Goal: Information Seeking & Learning: Learn about a topic

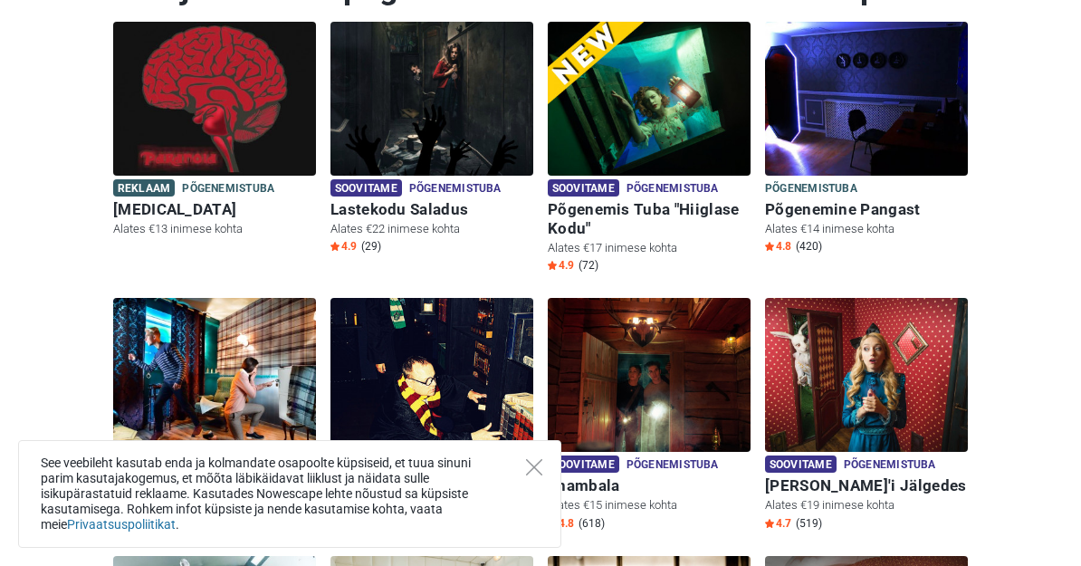
scroll to position [249, 0]
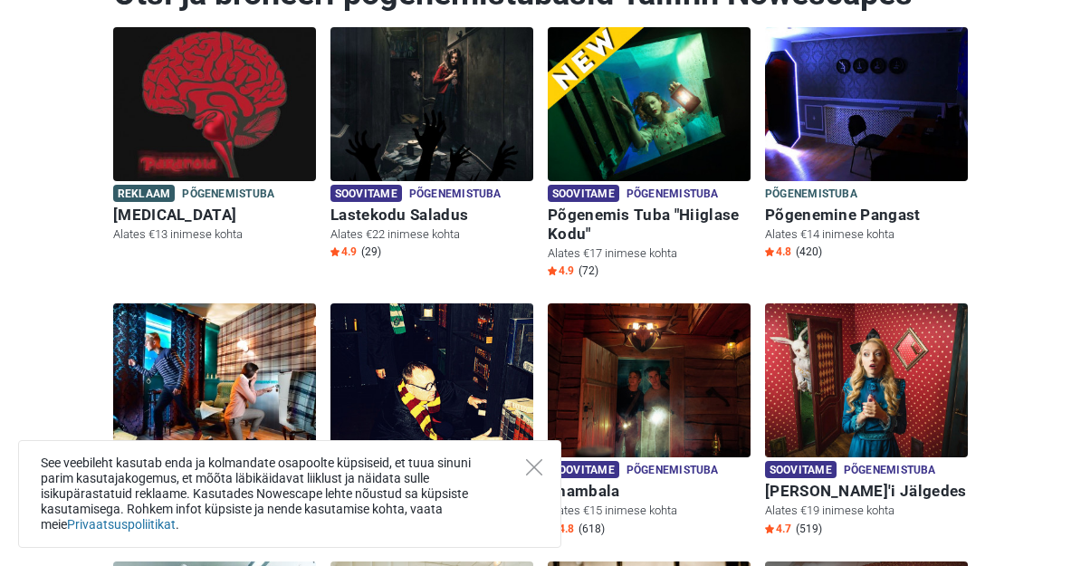
click at [314, 141] on img at bounding box center [214, 104] width 203 height 154
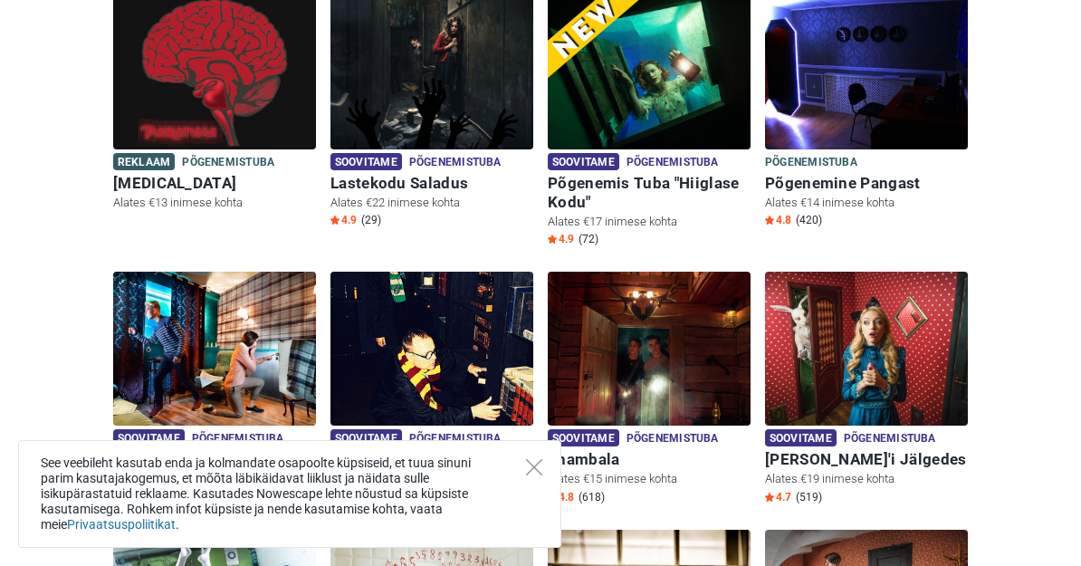
scroll to position [280, 0]
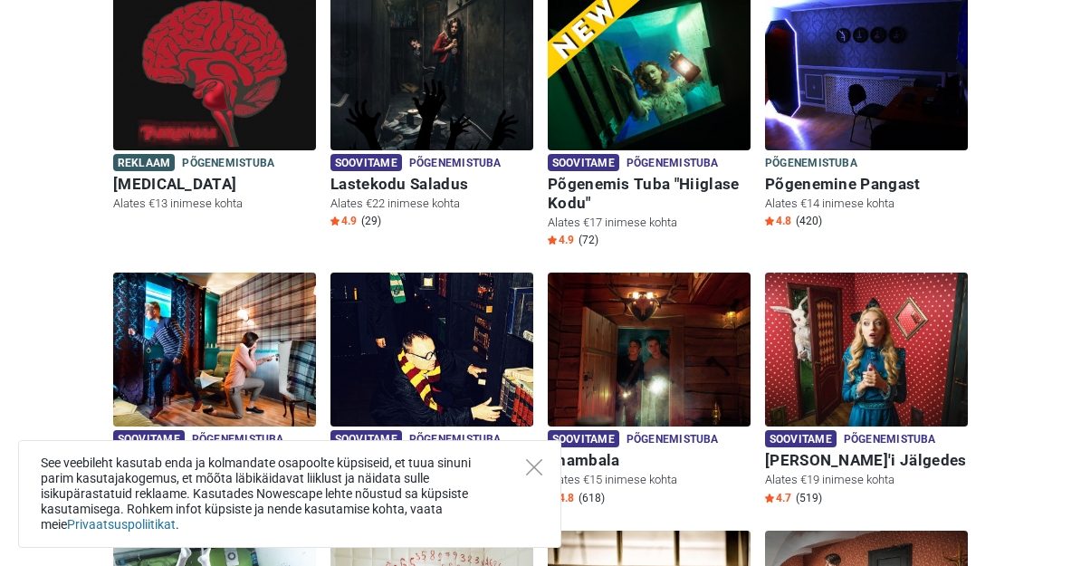
click at [488, 147] on img at bounding box center [431, 73] width 203 height 154
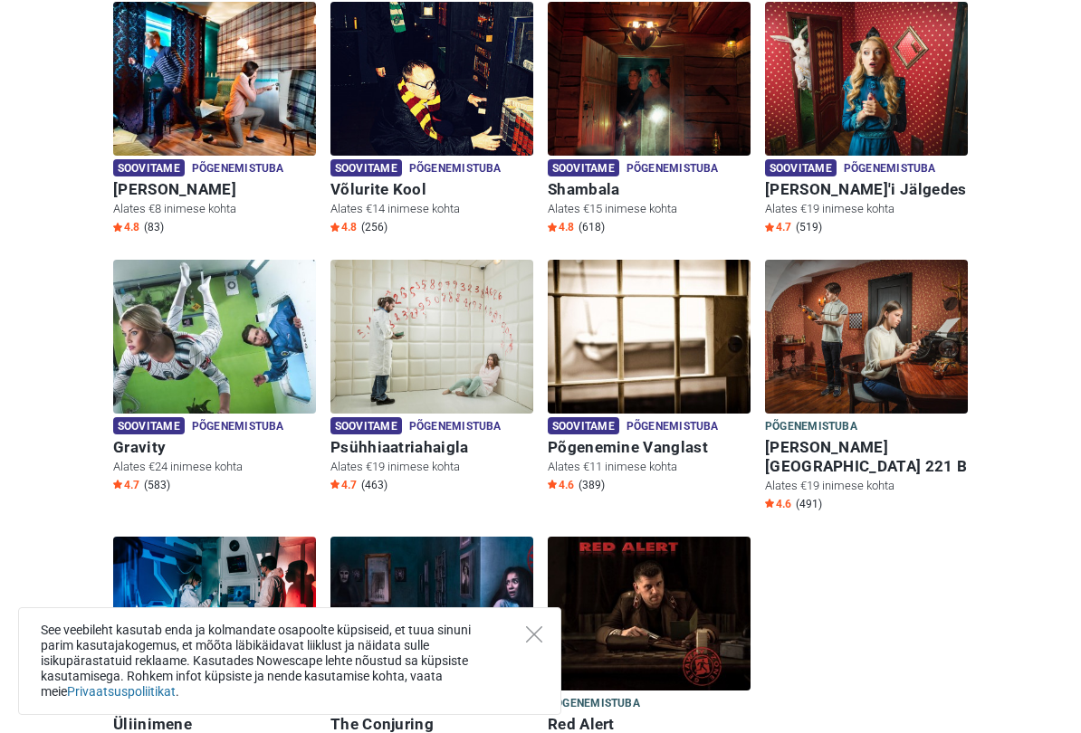
scroll to position [687, 0]
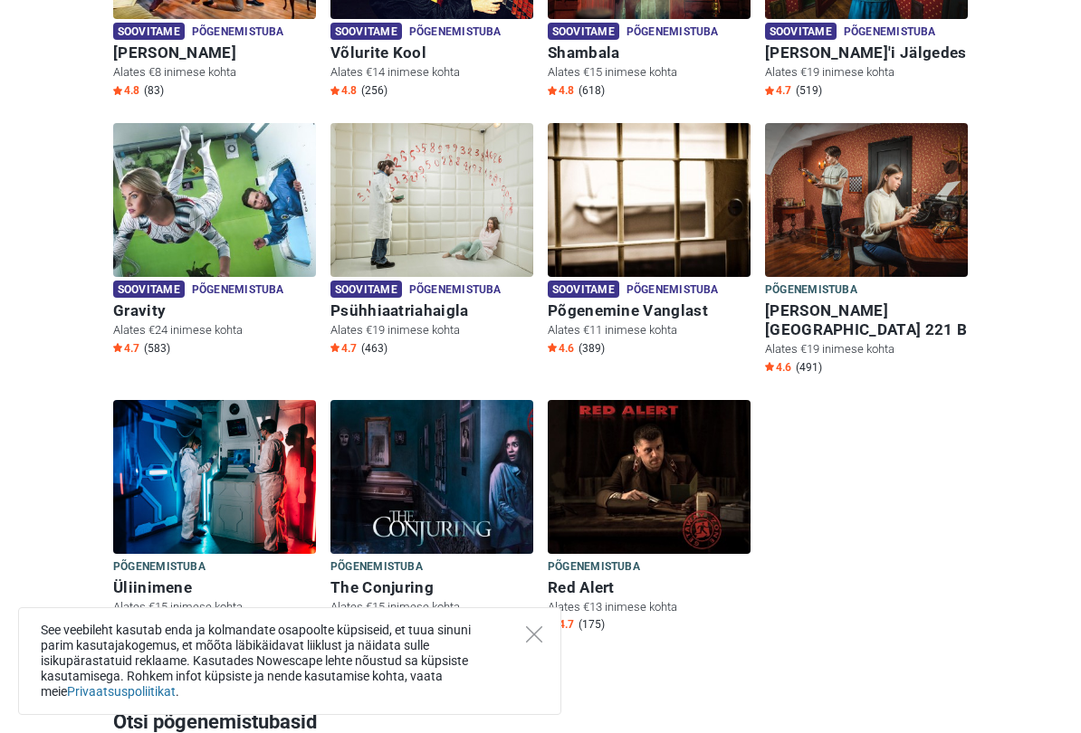
click at [422, 223] on img at bounding box center [431, 200] width 203 height 154
click at [445, 123] on img at bounding box center [431, 200] width 203 height 154
click at [433, 123] on img at bounding box center [431, 200] width 203 height 154
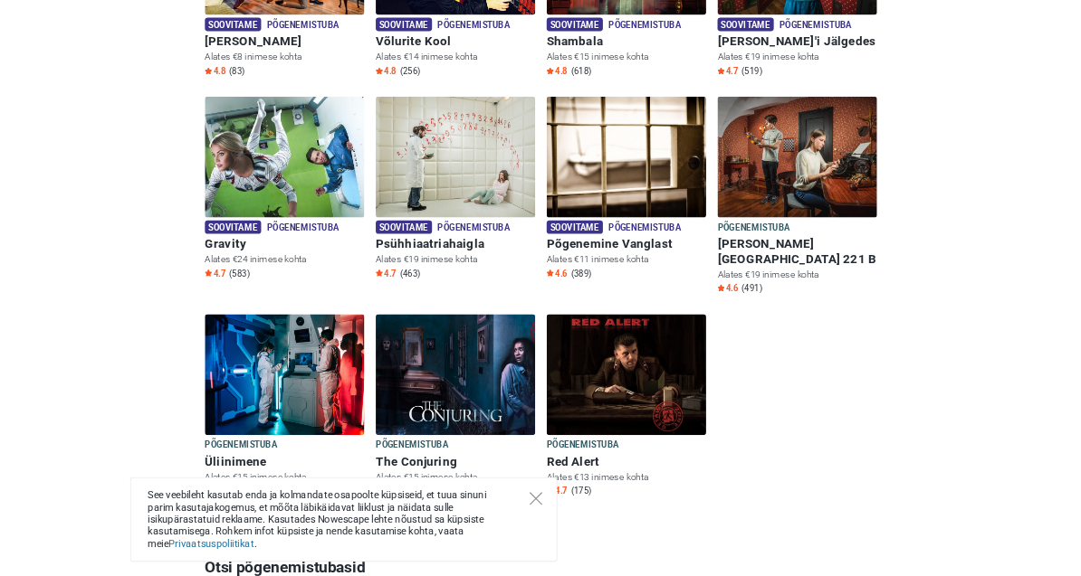
scroll to position [781, 0]
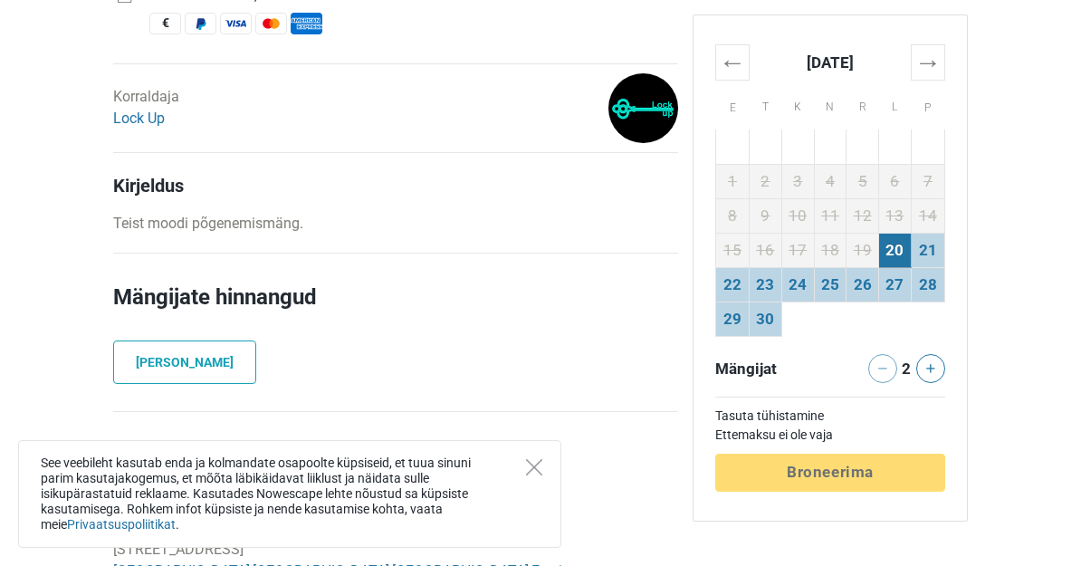
scroll to position [812, 0]
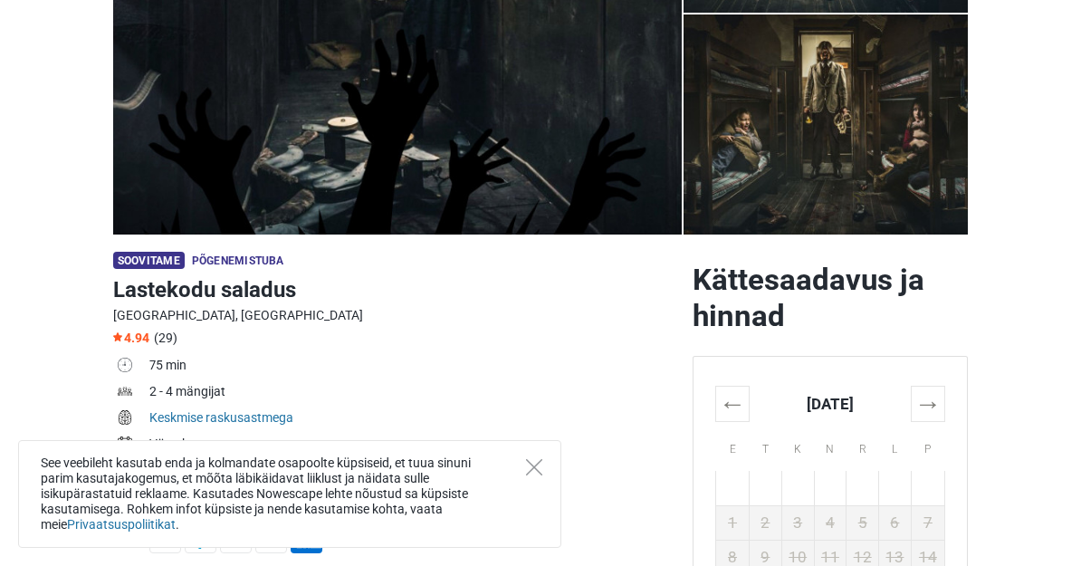
scroll to position [314, 0]
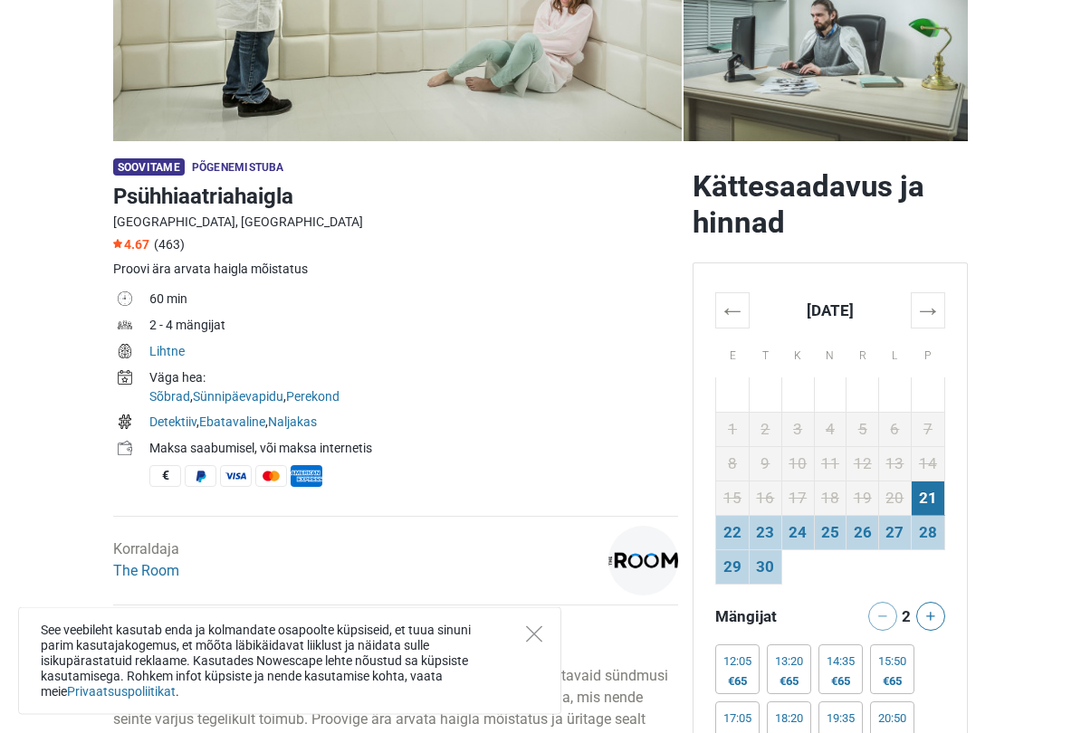
scroll to position [438, 0]
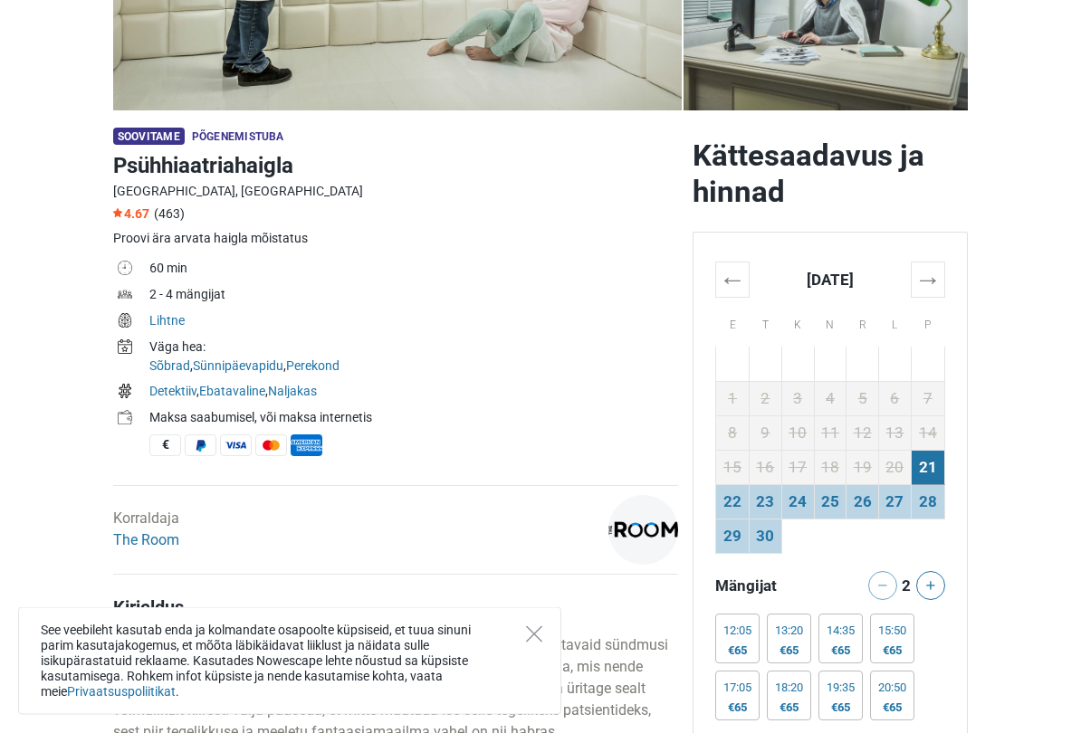
click at [944, 283] on th "→" at bounding box center [926, 279] width 33 height 35
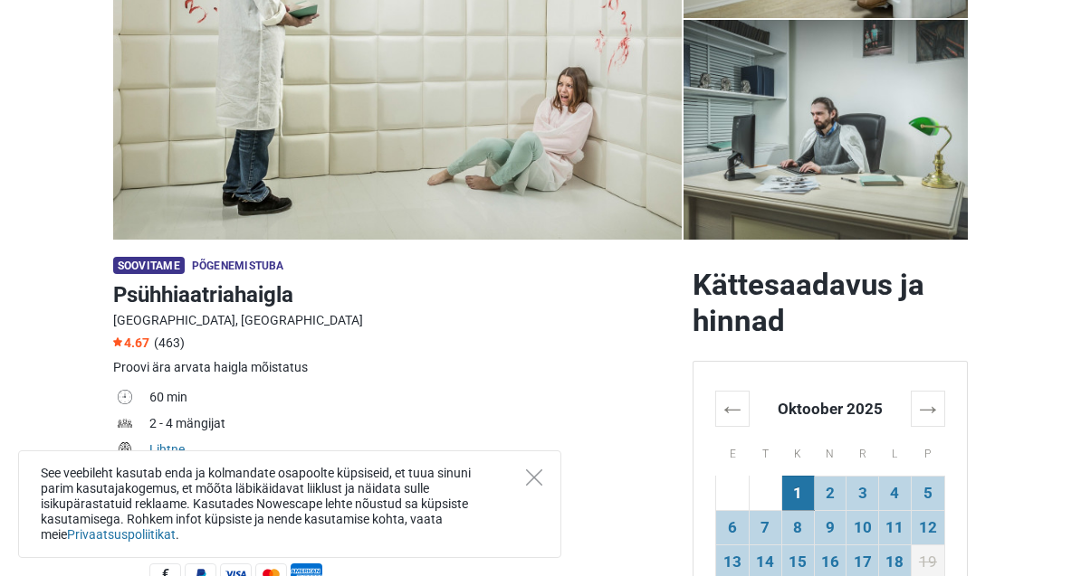
scroll to position [304, 0]
